Goal: Task Accomplishment & Management: Complete application form

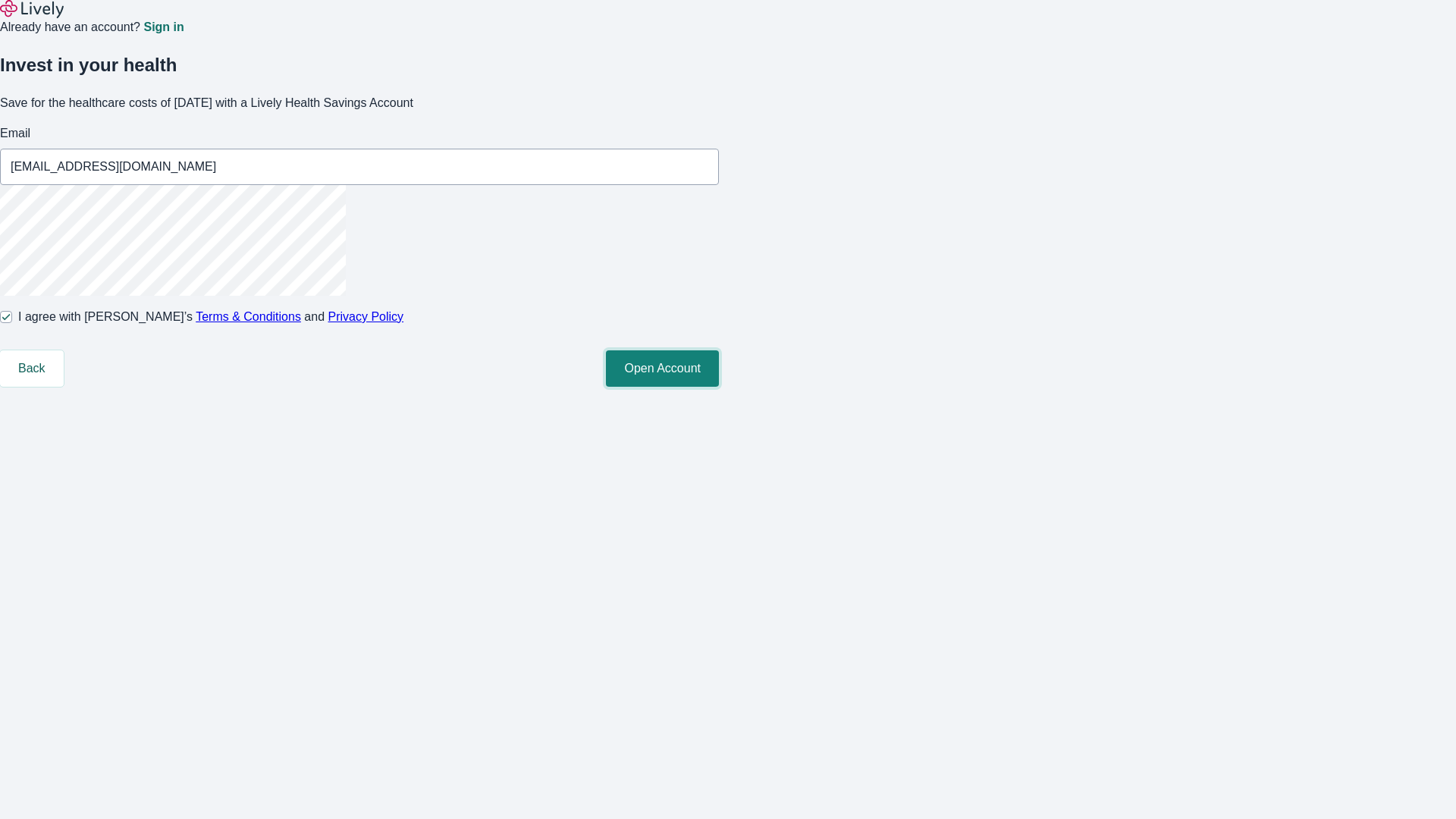
click at [719, 387] on button "Open Account" at bounding box center [662, 368] width 113 height 37
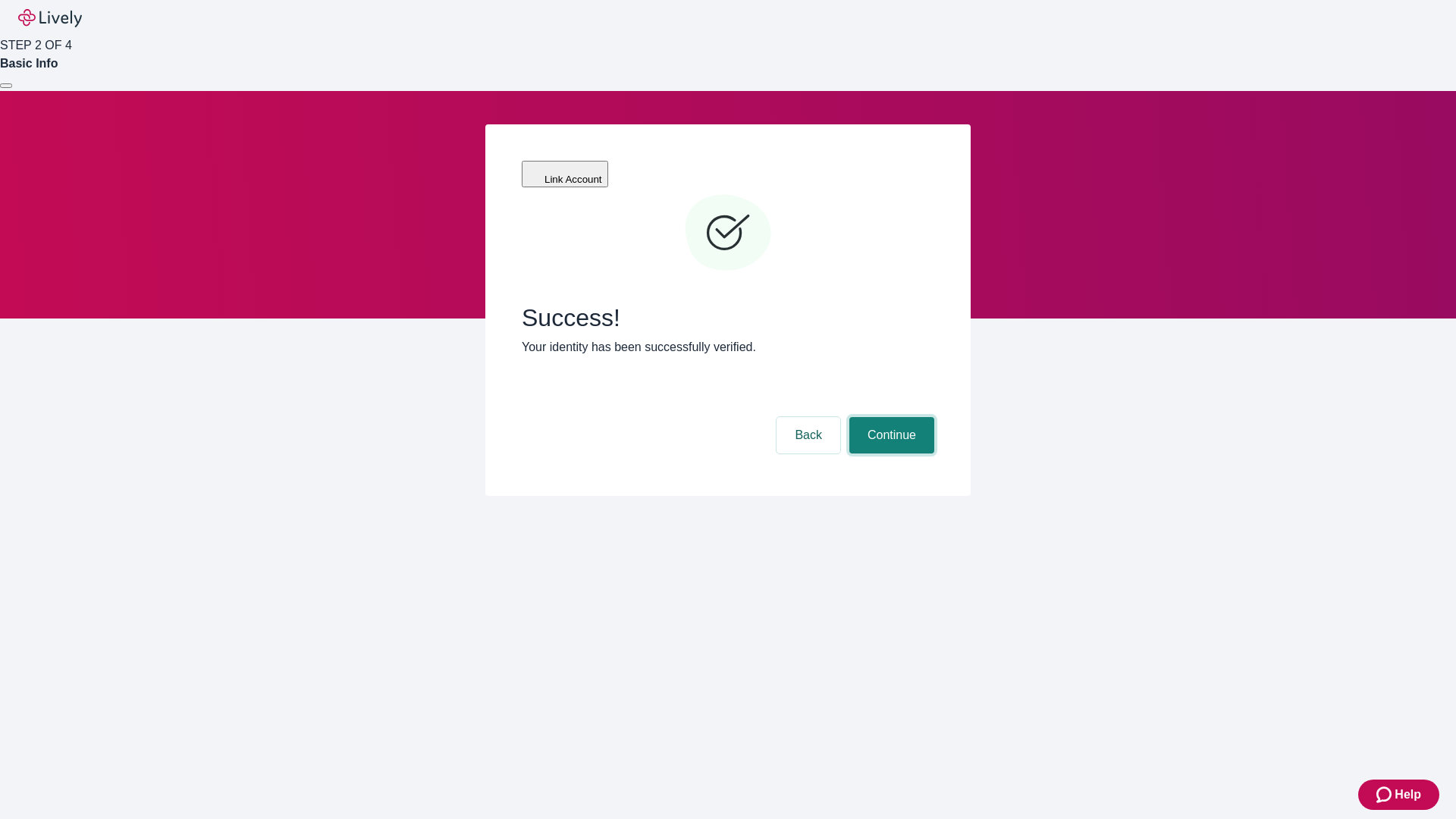
click at [890, 417] on button "Continue" at bounding box center [892, 435] width 85 height 37
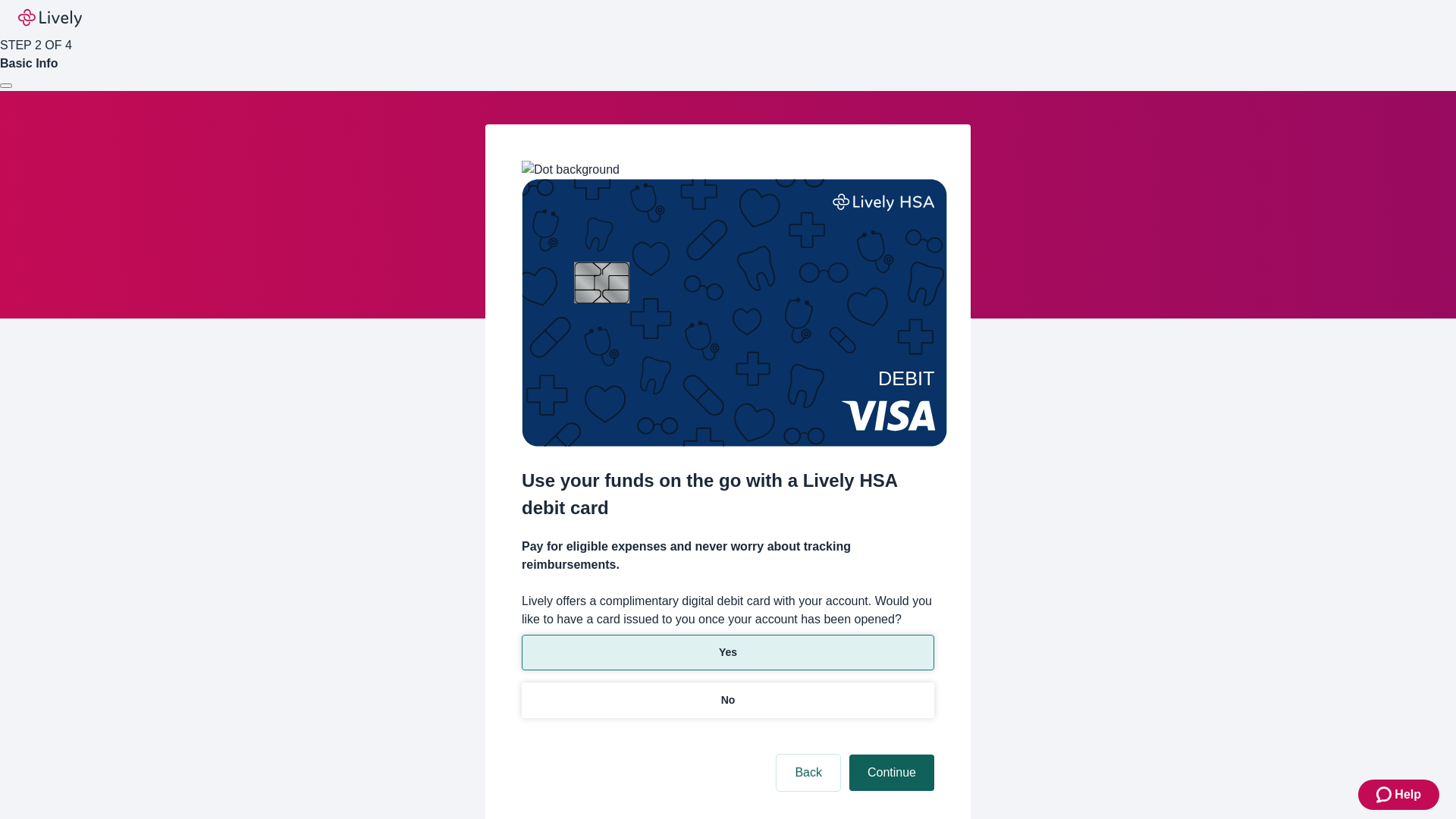
click at [727, 693] on p "No" at bounding box center [728, 701] width 15 height 16
click at [890, 755] on button "Continue" at bounding box center [892, 773] width 85 height 37
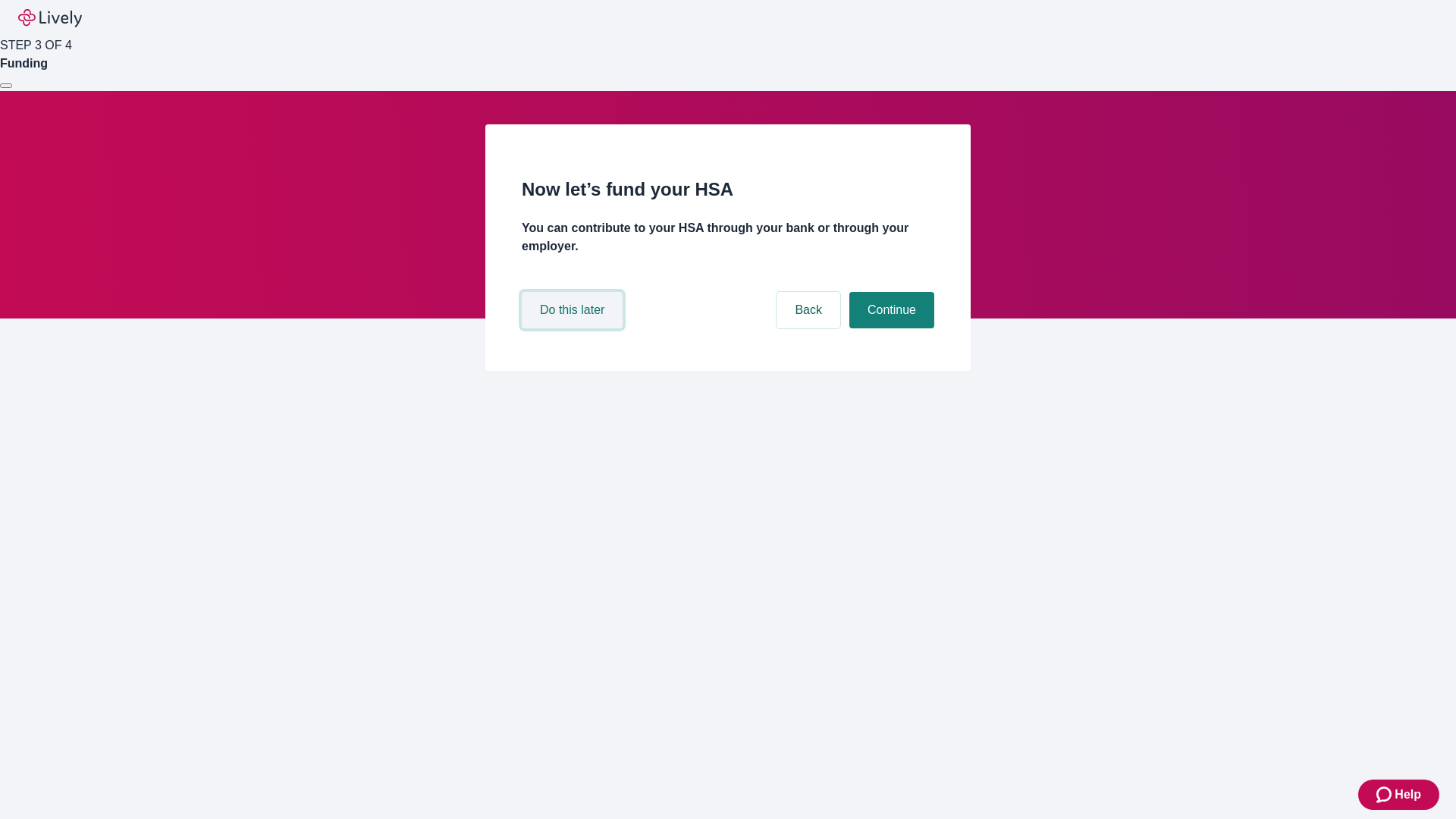
click at [574, 329] on button "Do this later" at bounding box center [572, 310] width 101 height 37
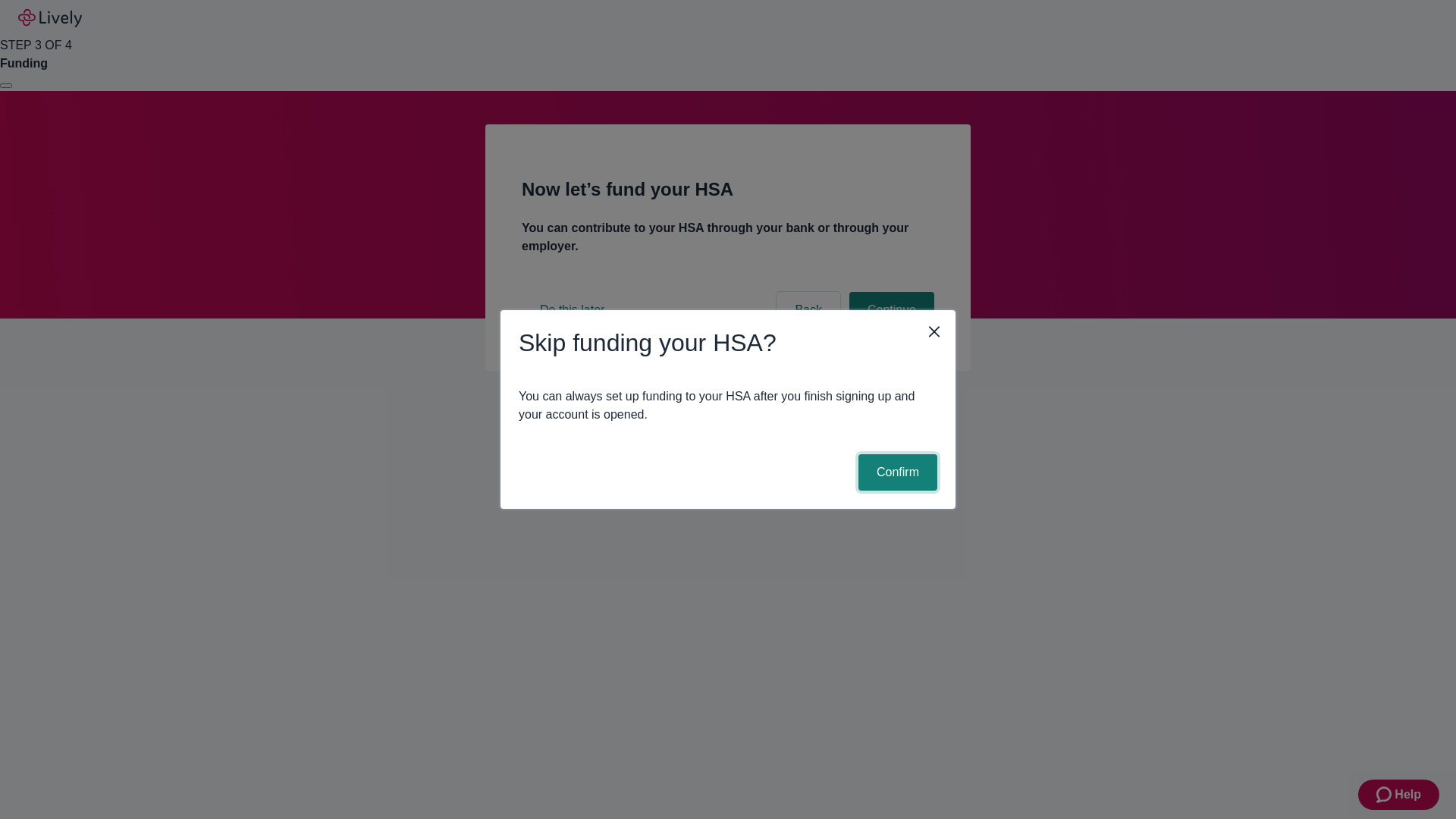
click at [896, 473] on button "Confirm" at bounding box center [898, 473] width 79 height 37
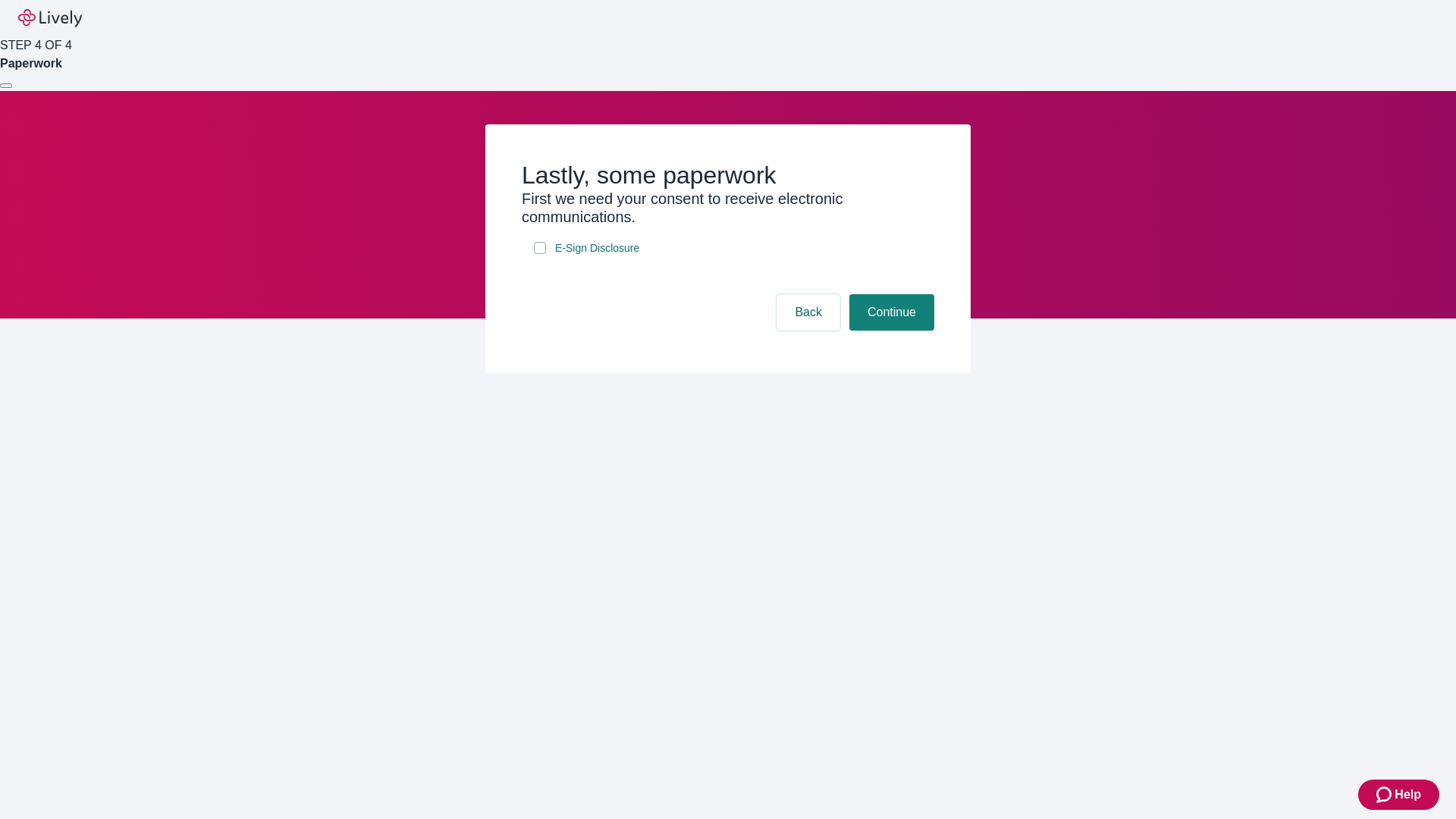
click at [540, 255] on input "E-Sign Disclosure" at bounding box center [540, 248] width 12 height 12
checkbox input "true"
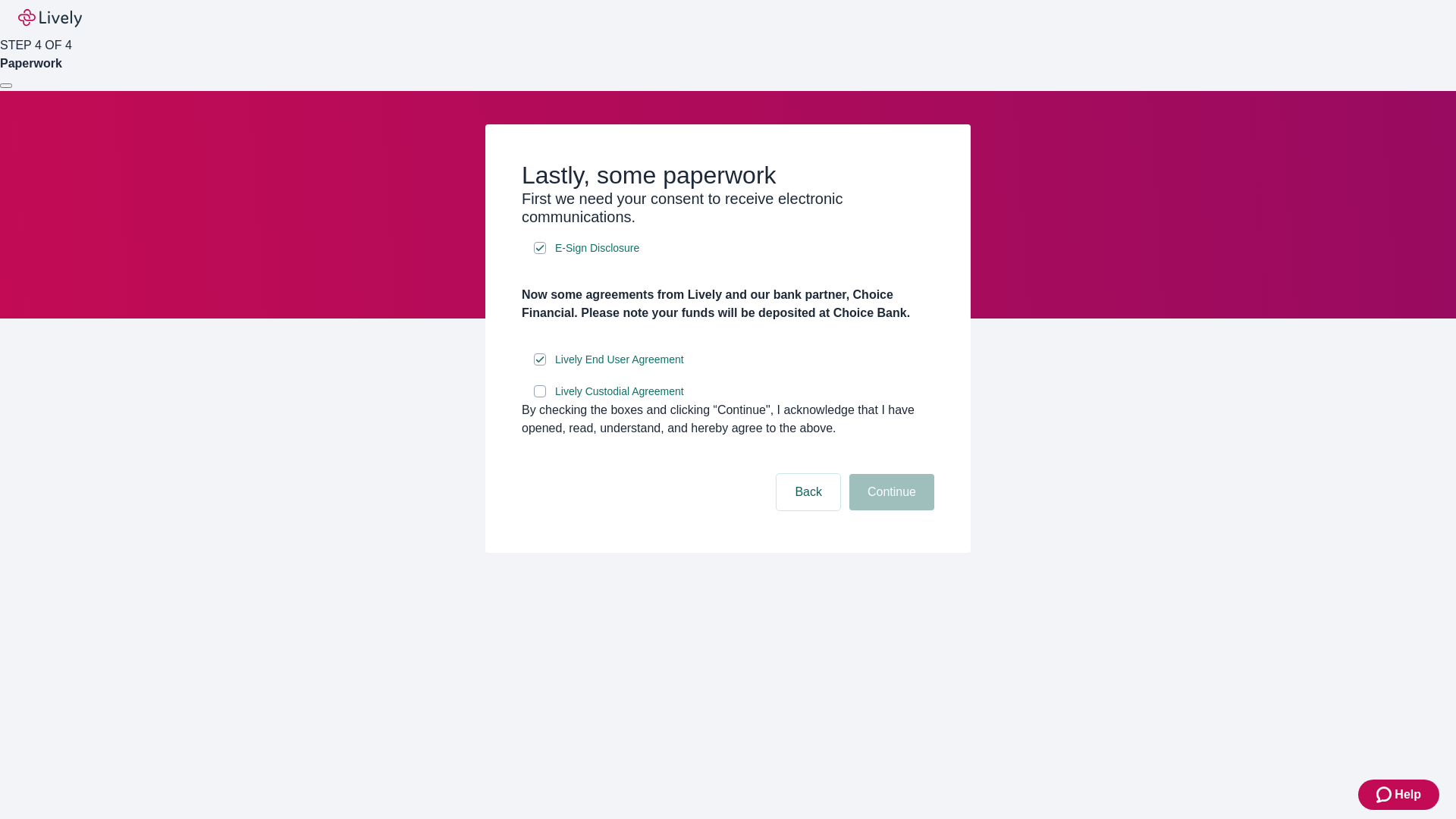
click at [540, 398] on input "Lively Custodial Agreement" at bounding box center [540, 392] width 12 height 12
checkbox input "true"
click at [890, 510] on button "Continue" at bounding box center [892, 492] width 85 height 37
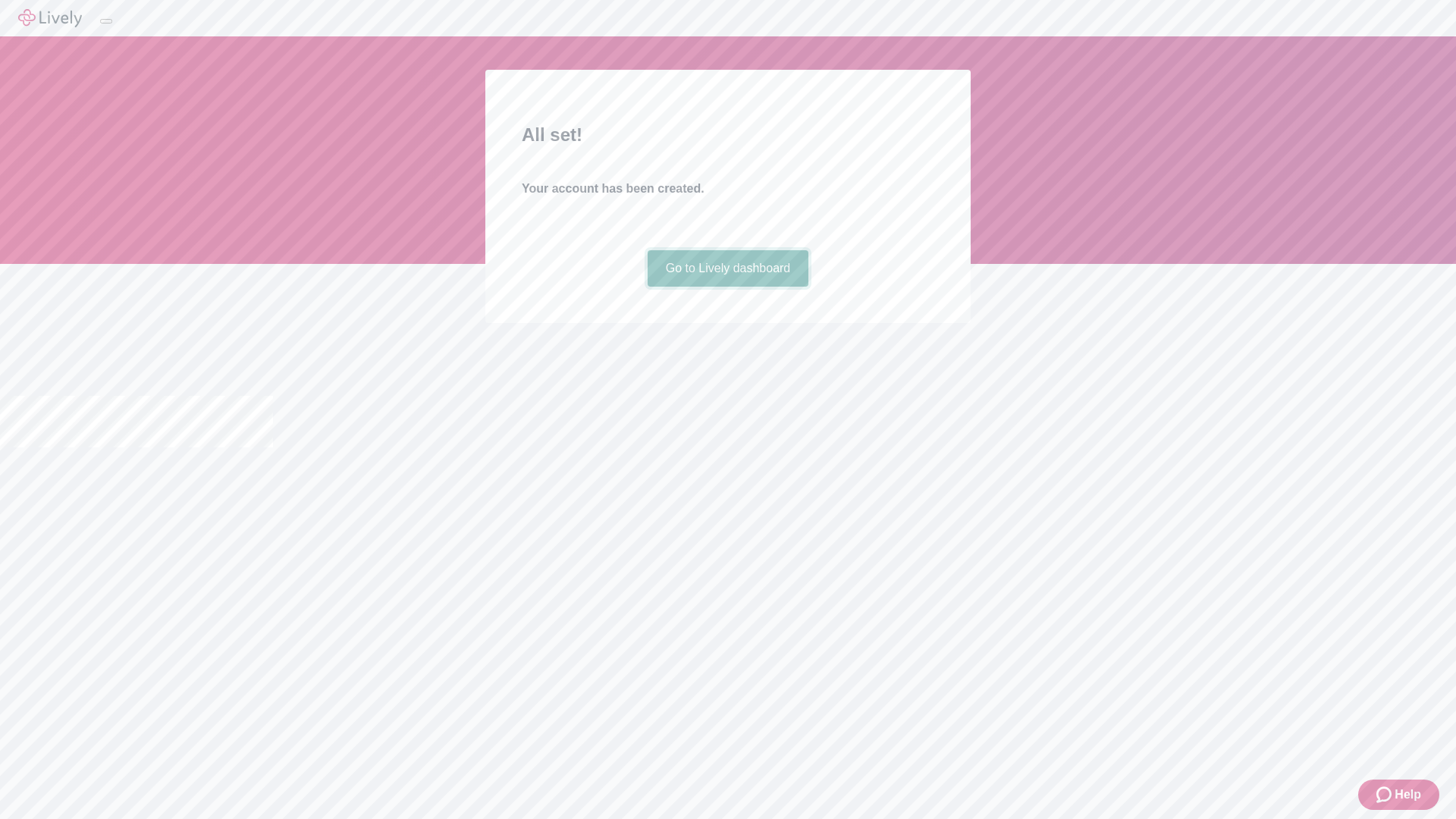
click at [727, 287] on link "Go to Lively dashboard" at bounding box center [729, 268] width 162 height 37
